Goal: Information Seeking & Learning: Learn about a topic

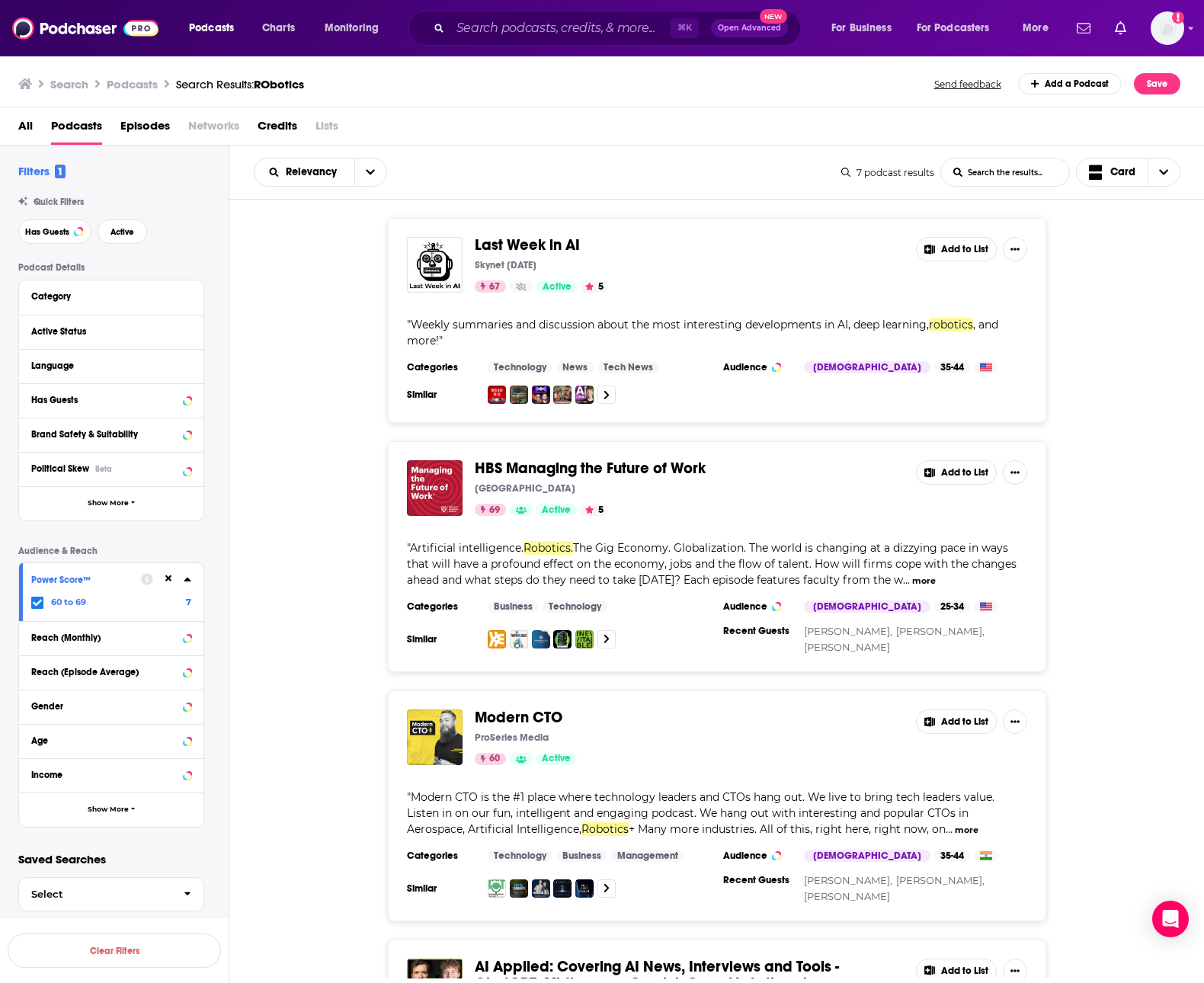
scroll to position [863, 0]
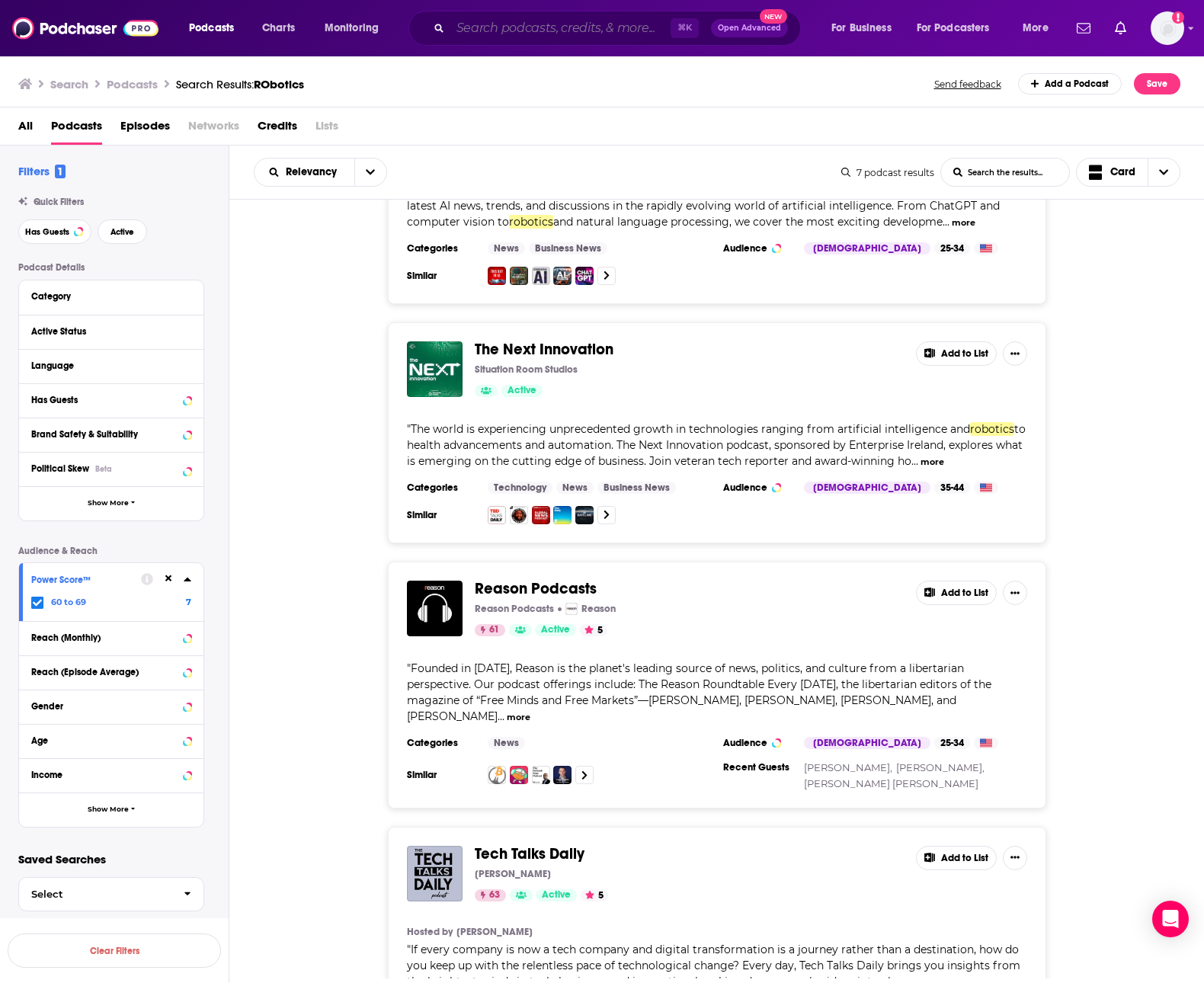
click at [550, 39] on input "Search podcasts, credits, & more..." at bounding box center [561, 28] width 220 height 25
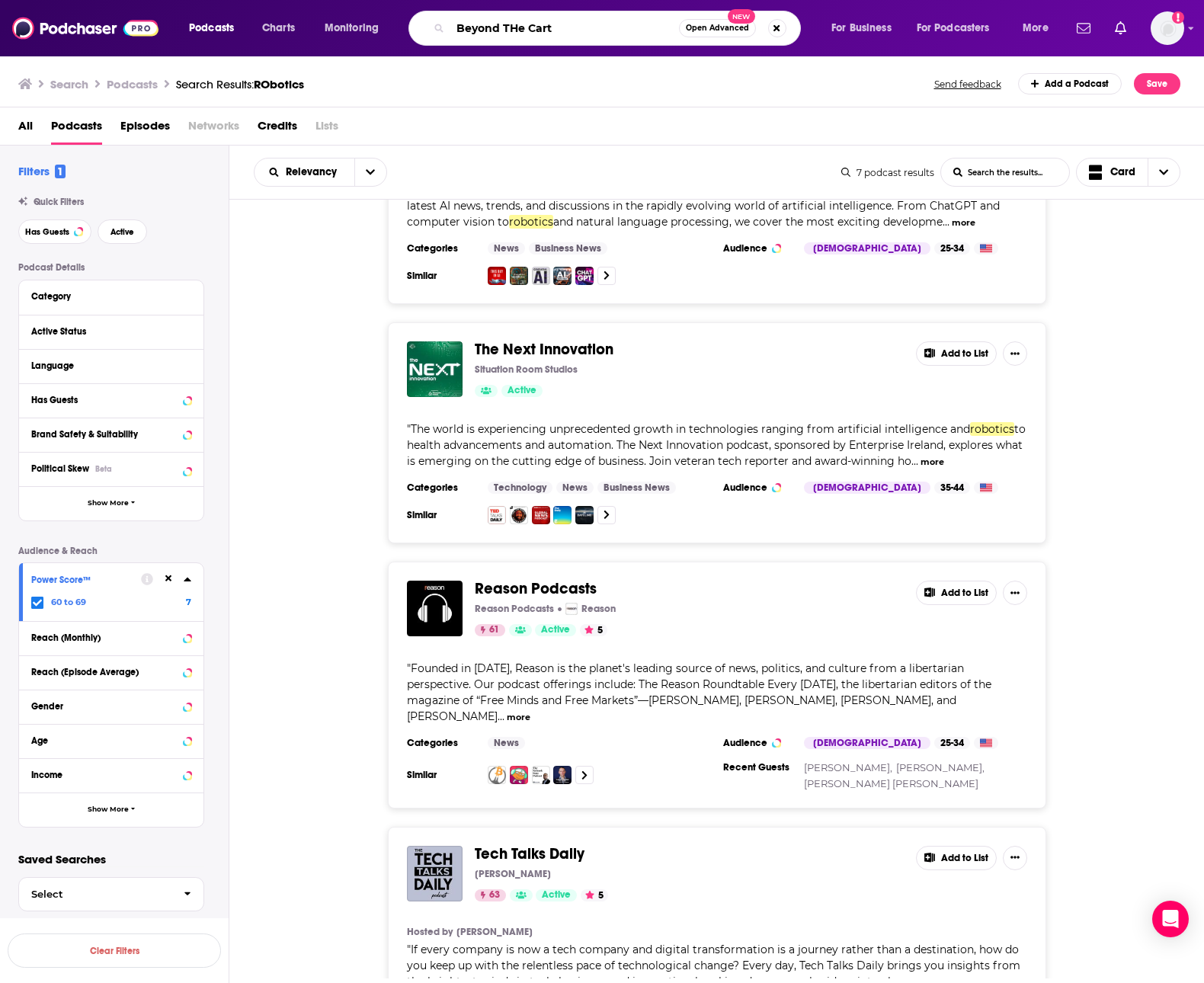
type input "Beyond THe Cart"
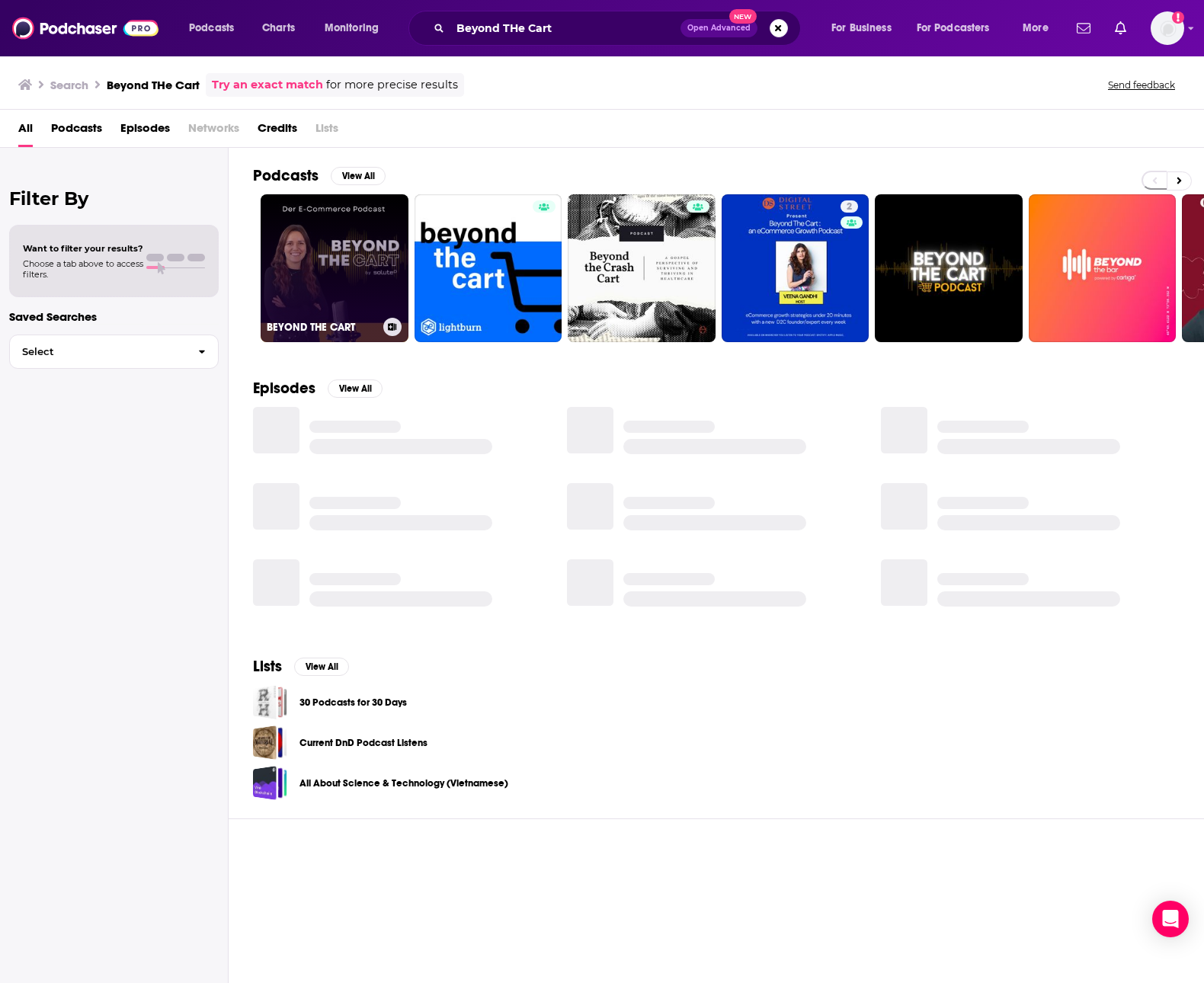
click at [373, 239] on link "BEYOND THE CART" at bounding box center [334, 268] width 148 height 148
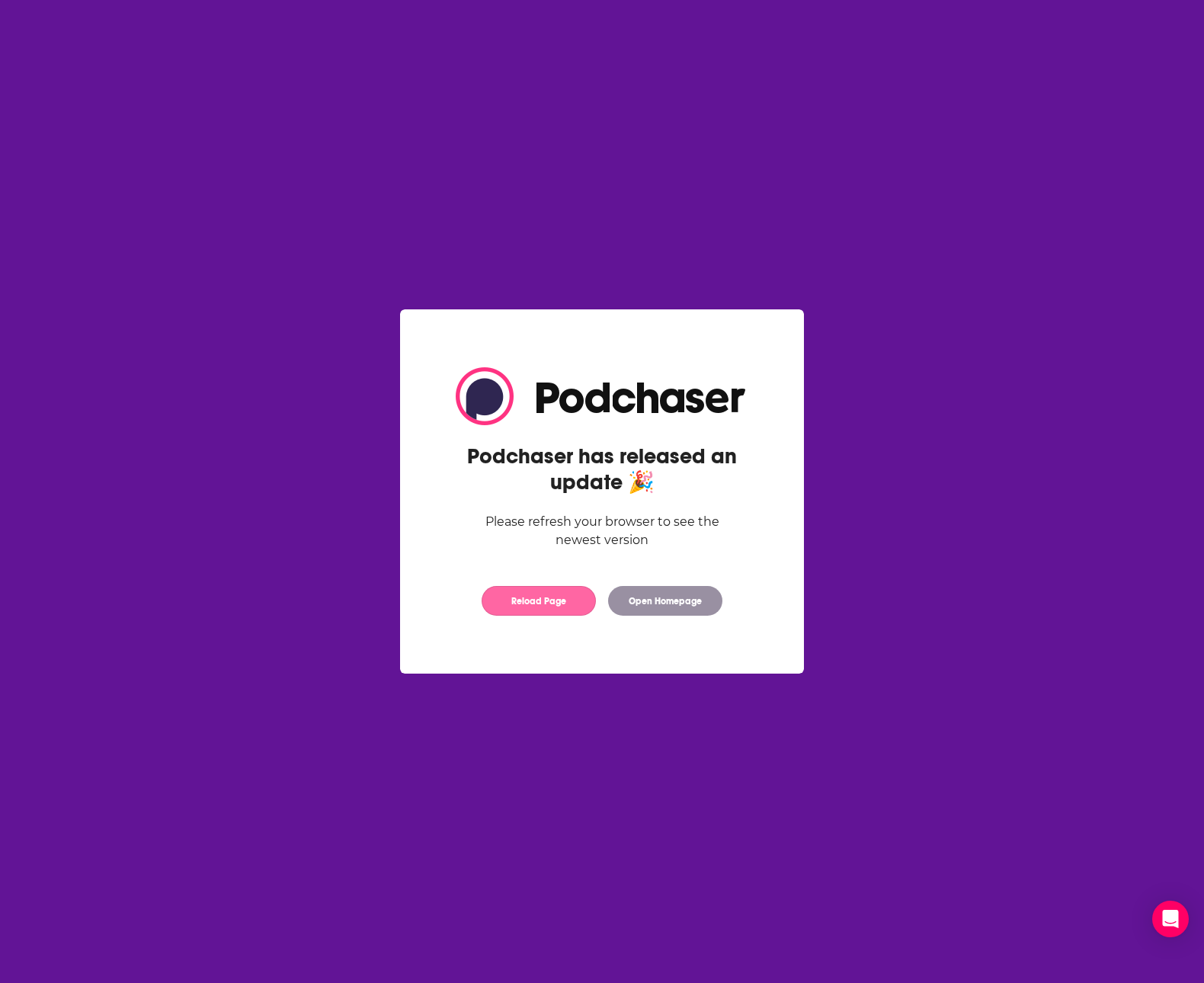
click at [535, 602] on button "Reload Page" at bounding box center [539, 601] width 114 height 30
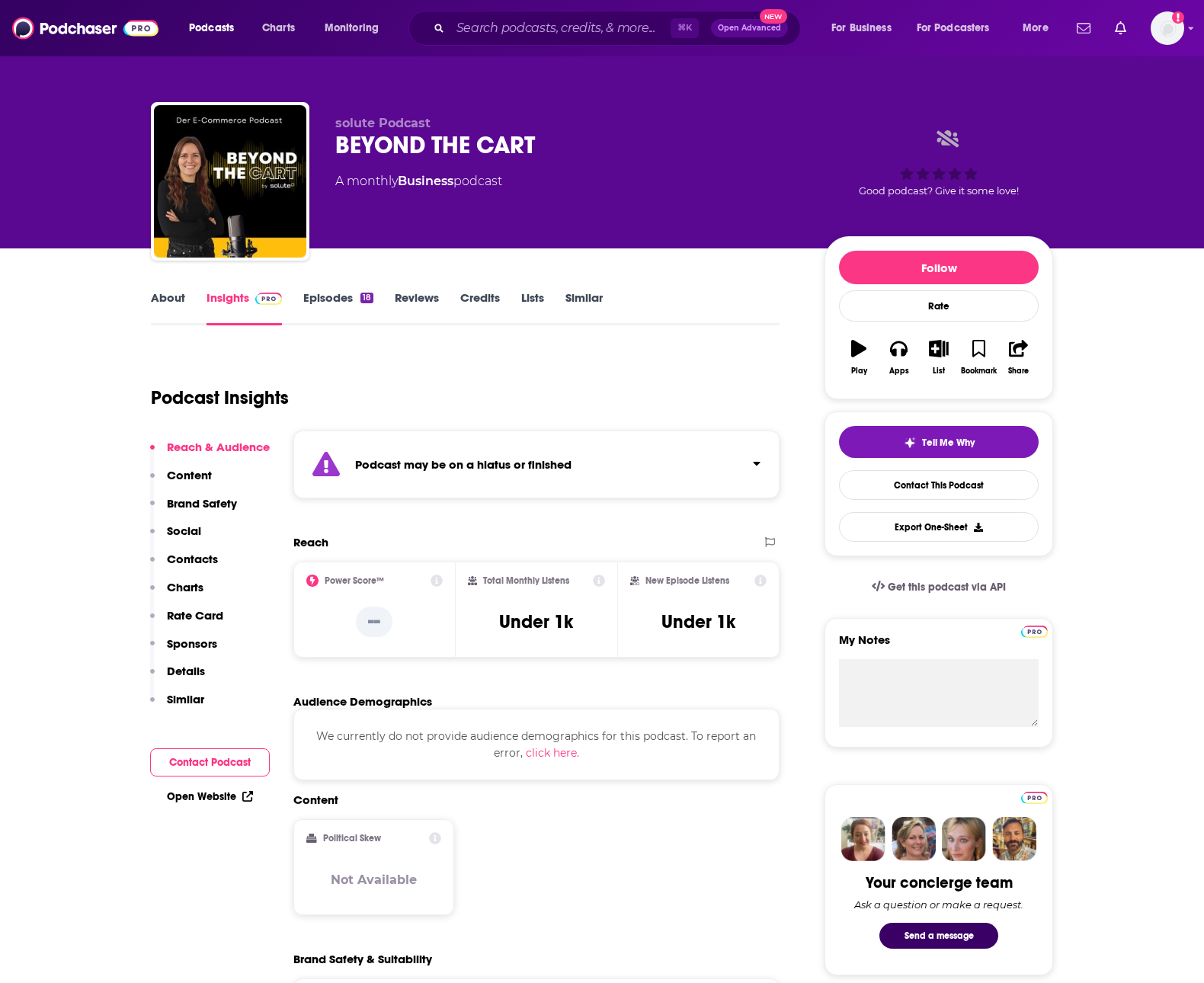
click at [159, 309] on link "About" at bounding box center [168, 307] width 34 height 35
